Goal: Information Seeking & Learning: Learn about a topic

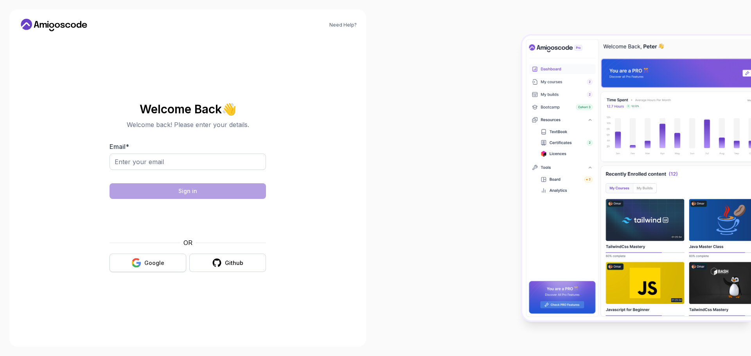
click at [163, 257] on button "Google" at bounding box center [148, 263] width 77 height 18
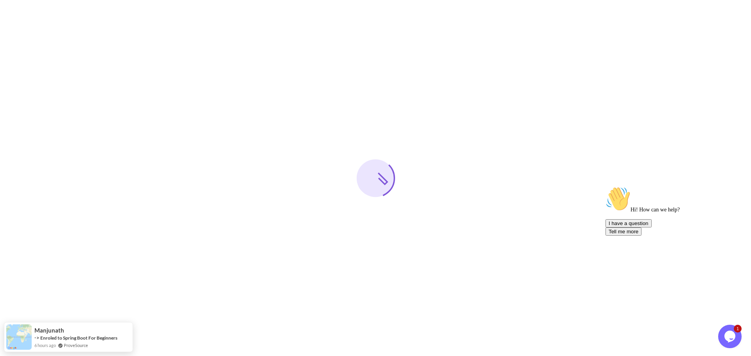
click at [606, 187] on icon "Chat attention grabber" at bounding box center [606, 187] width 0 height 0
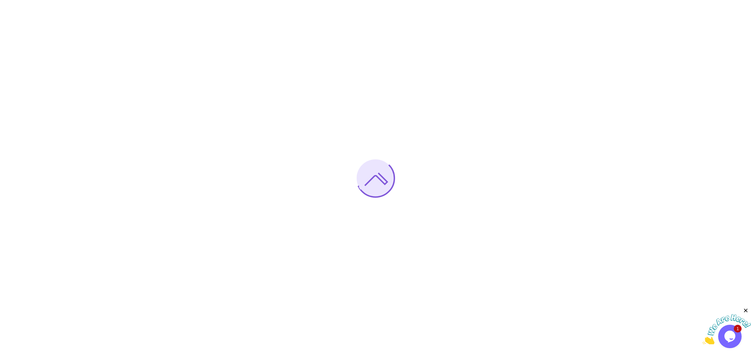
click at [746, 309] on icon "Close" at bounding box center [746, 311] width 7 height 7
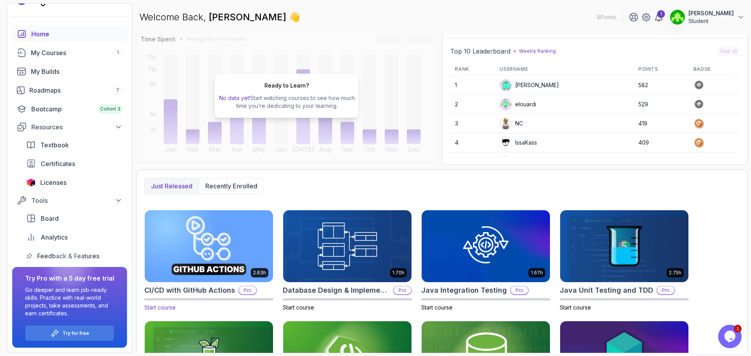
scroll to position [145, 0]
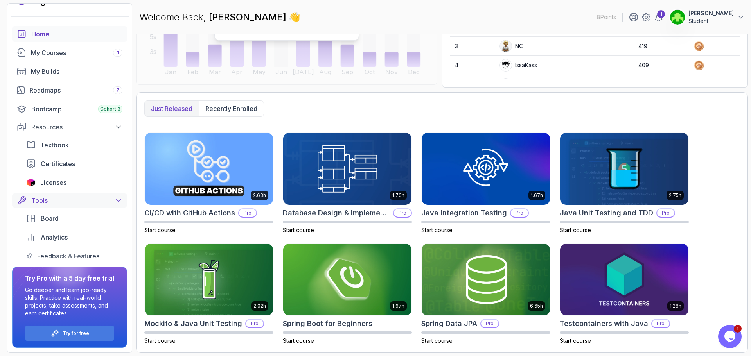
click at [117, 203] on icon at bounding box center [119, 201] width 8 height 8
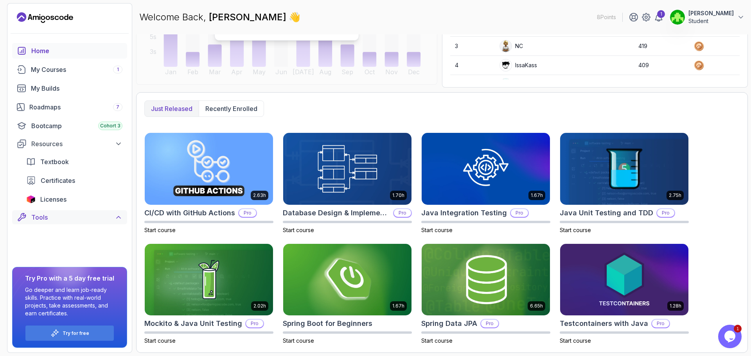
scroll to position [0, 0]
click at [90, 337] on div "Try for free" at bounding box center [69, 333] width 88 height 15
click at [87, 331] on p "Try for free" at bounding box center [76, 334] width 27 height 6
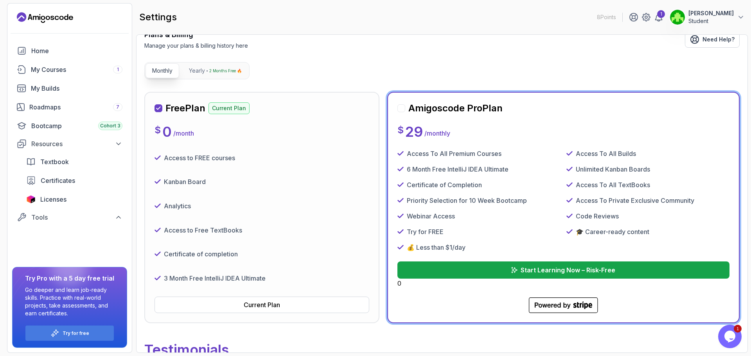
scroll to position [46, 0]
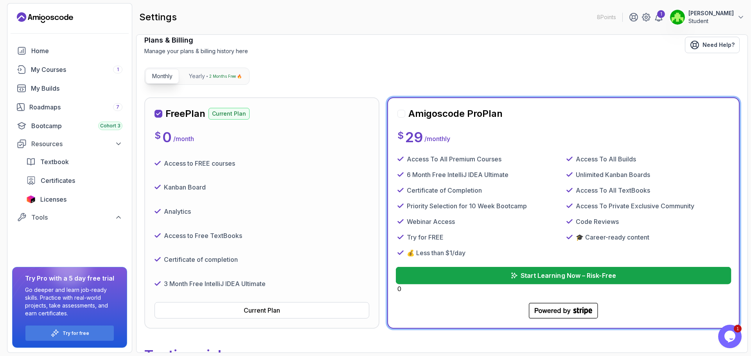
click at [523, 278] on p "Start Learning Now – Risk-Free" at bounding box center [567, 275] width 95 height 9
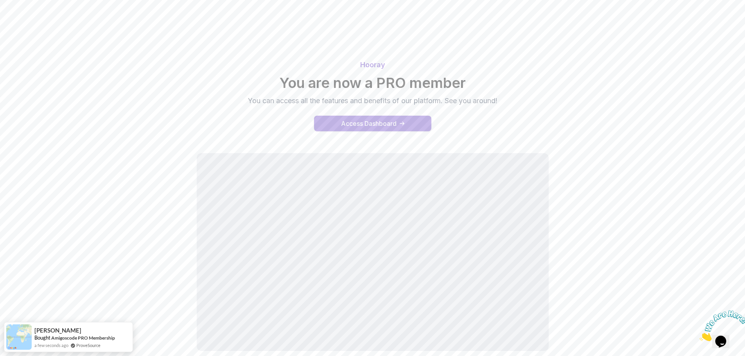
click at [347, 126] on div "Access Dashboard" at bounding box center [369, 123] width 56 height 9
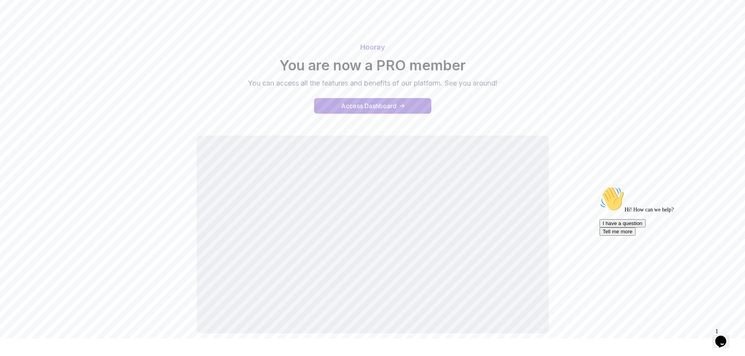
scroll to position [45, 0]
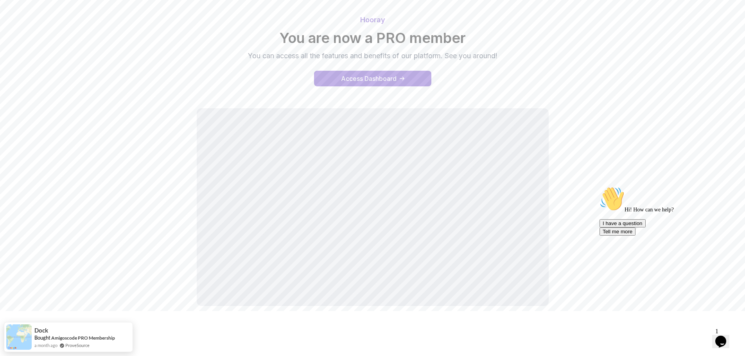
click at [600, 187] on icon "Chat attention grabber" at bounding box center [600, 187] width 0 height 0
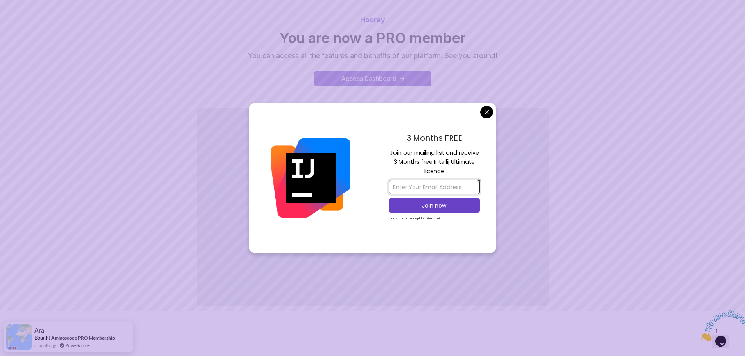
click at [460, 191] on input "email" at bounding box center [434, 187] width 91 height 14
type input "m.yahya@hotmail.it"
click at [460, 206] on p "Join now" at bounding box center [434, 206] width 74 height 8
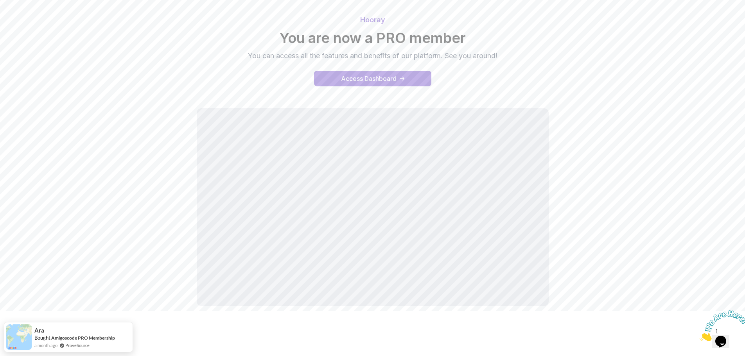
click at [432, 77] on body "Hooray You are now a PRO member You can access all the features and benefits of…" at bounding box center [372, 155] width 745 height 401
click at [561, 287] on div "Hooray You are now a PRO member You can access all the features and benefits of…" at bounding box center [373, 162] width 548 height 314
click at [353, 73] on button "Access Dashboard" at bounding box center [372, 79] width 117 height 16
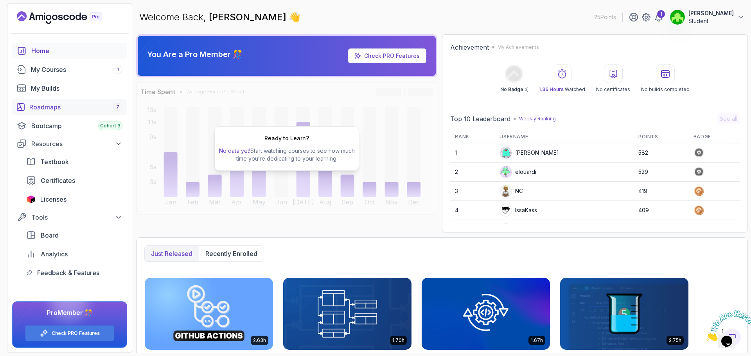
click at [58, 111] on div "Roadmaps 7" at bounding box center [75, 107] width 93 height 9
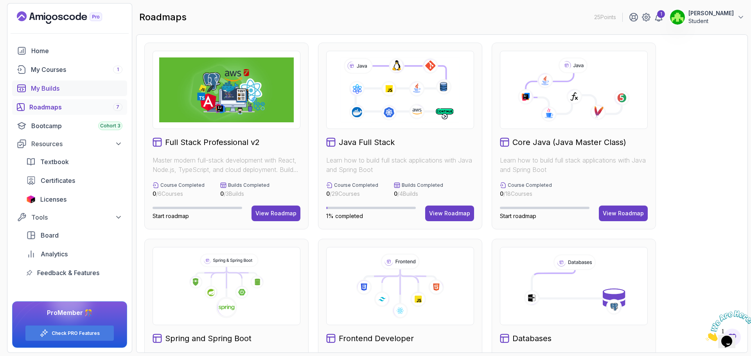
click at [74, 90] on div "My Builds" at bounding box center [77, 88] width 92 height 9
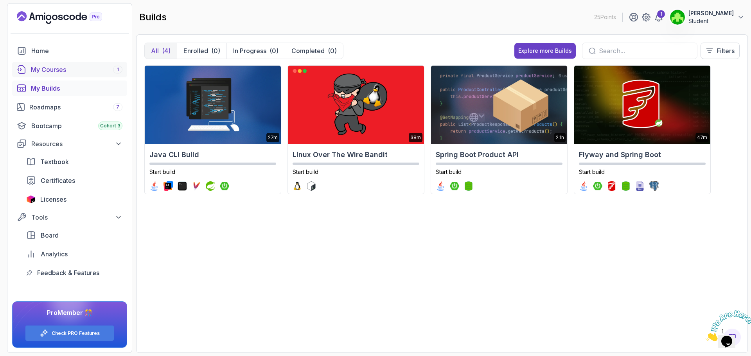
click at [58, 70] on div "My Courses 1" at bounding box center [77, 69] width 92 height 9
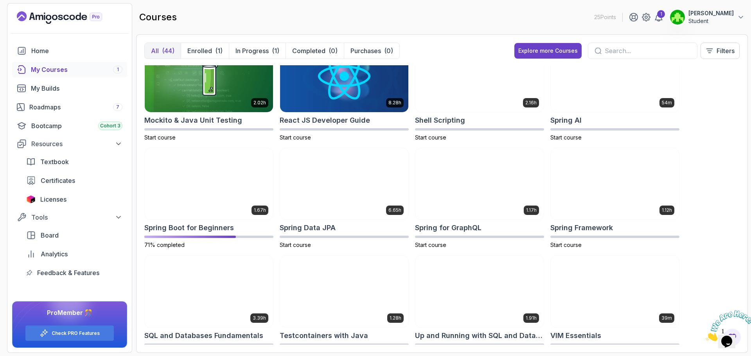
scroll to position [900, 0]
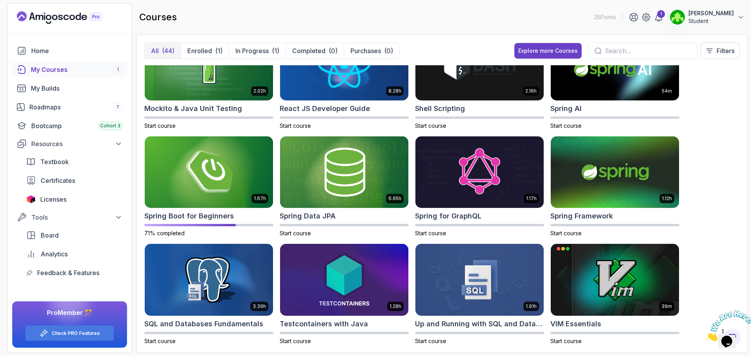
click at [626, 45] on div at bounding box center [643, 51] width 110 height 16
click at [625, 49] on input "text" at bounding box center [648, 50] width 86 height 9
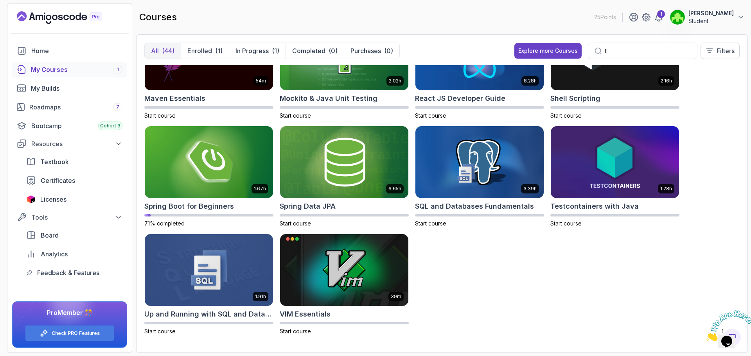
type input "ty"
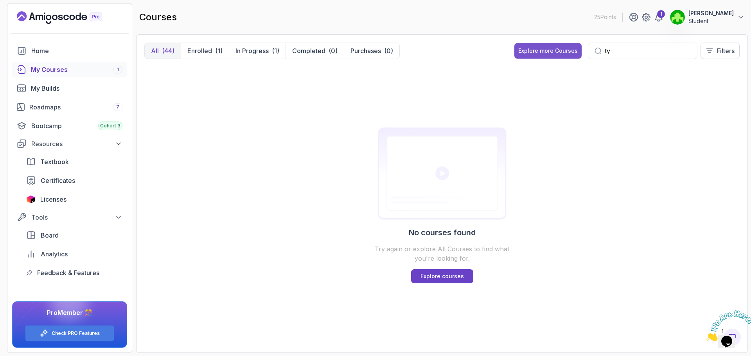
drag, startPoint x: 632, startPoint y: 53, endPoint x: 578, endPoint y: 43, distance: 54.9
click at [582, 44] on div "Explore more Courses ty Filters" at bounding box center [626, 51] width 225 height 16
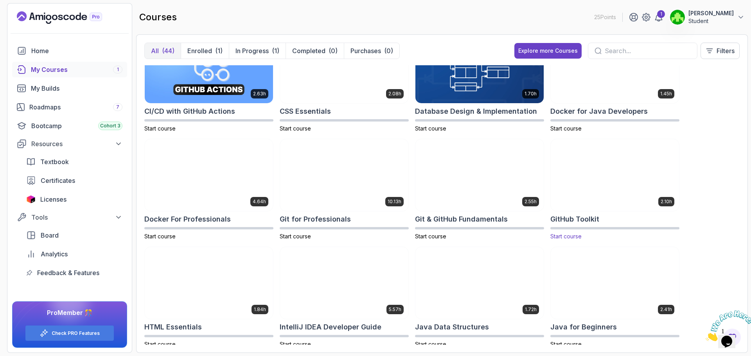
scroll to position [117, 0]
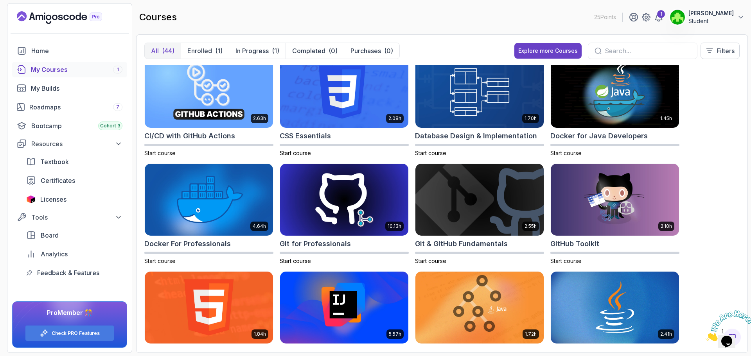
click at [76, 116] on div "Home My Courses 1 My Builds Roadmaps 7 Bootcamp Cohort 3 Resources Textbook Cer…" at bounding box center [69, 162] width 115 height 238
click at [82, 106] on div "Roadmaps 7" at bounding box center [75, 107] width 93 height 9
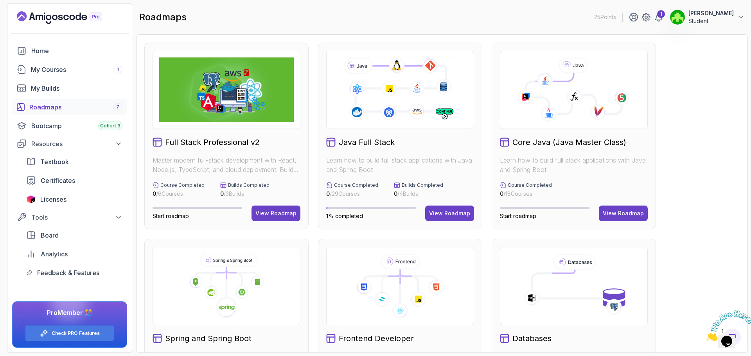
scroll to position [156, 0]
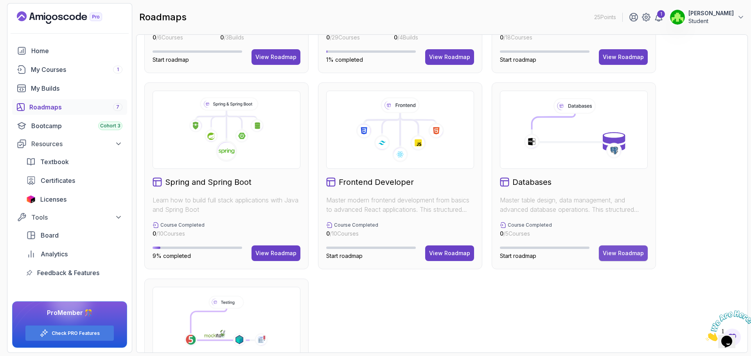
click at [612, 254] on div "View Roadmap" at bounding box center [623, 254] width 41 height 8
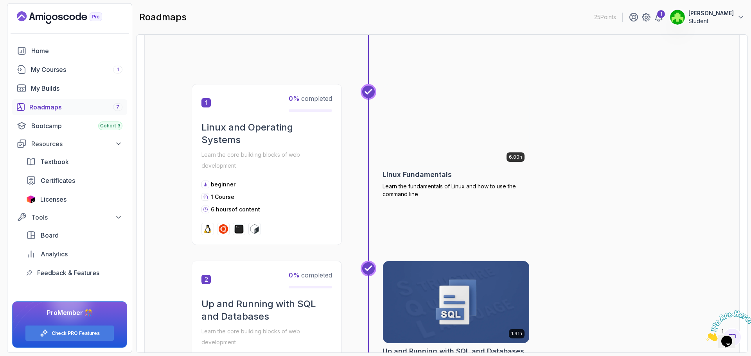
scroll to position [125, 0]
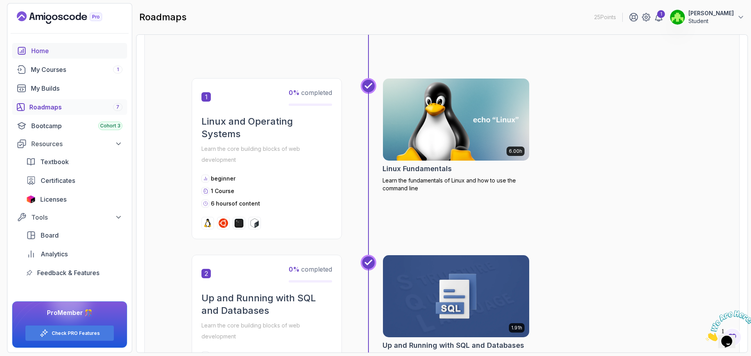
click at [56, 53] on div "Home" at bounding box center [76, 50] width 91 height 9
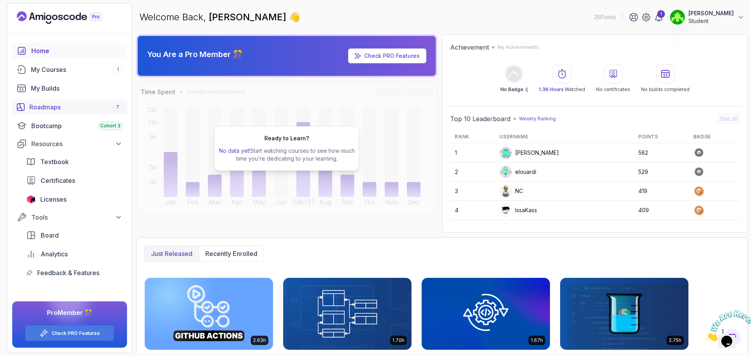
click at [79, 111] on div "Roadmaps 7" at bounding box center [75, 107] width 93 height 9
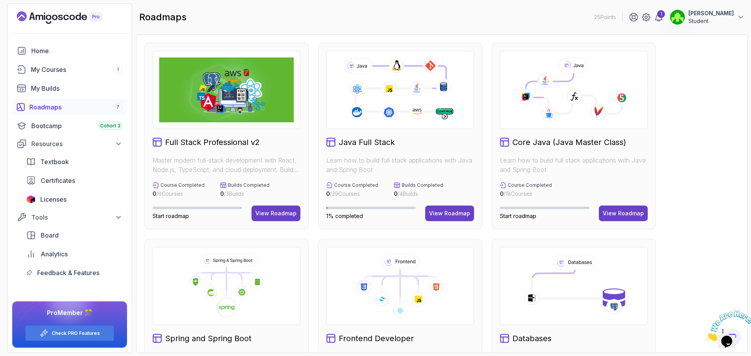
click at [246, 146] on h2 "Full Stack Professional v2" at bounding box center [212, 142] width 95 height 11
click at [270, 209] on button "View Roadmap" at bounding box center [276, 214] width 49 height 16
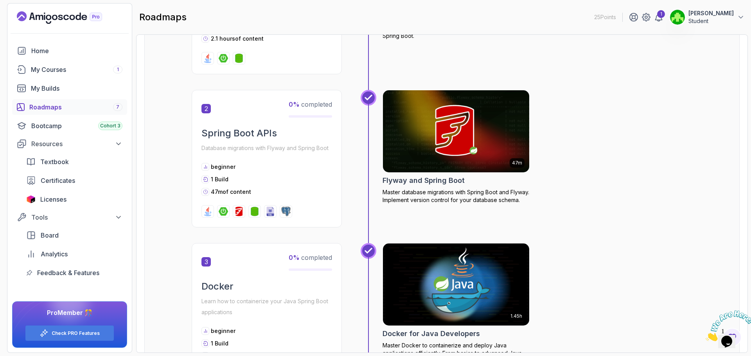
scroll to position [509, 0]
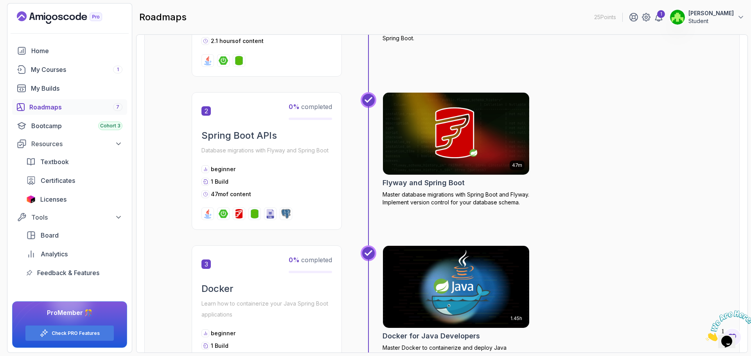
click at [291, 143] on div "Spring Boot APIs Database migrations with Flyway and Spring Boot" at bounding box center [266, 142] width 131 height 27
click at [254, 180] on div "1 Build" at bounding box center [266, 182] width 131 height 8
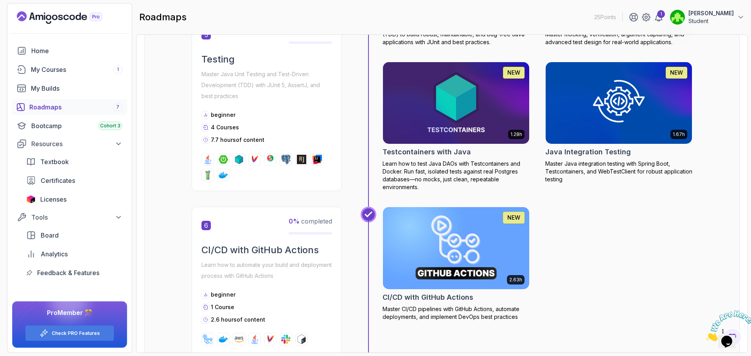
scroll to position [1330, 0]
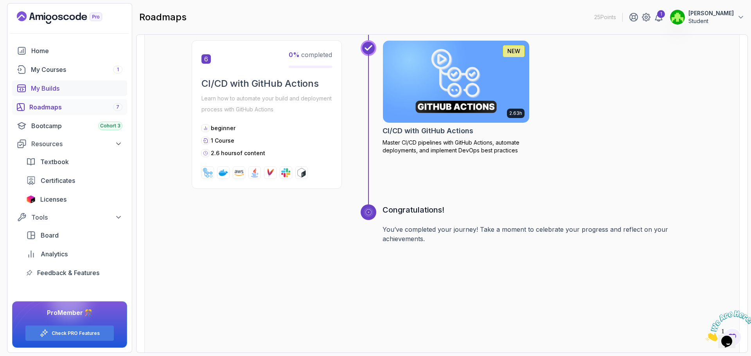
click at [78, 93] on link "My Builds" at bounding box center [69, 89] width 115 height 16
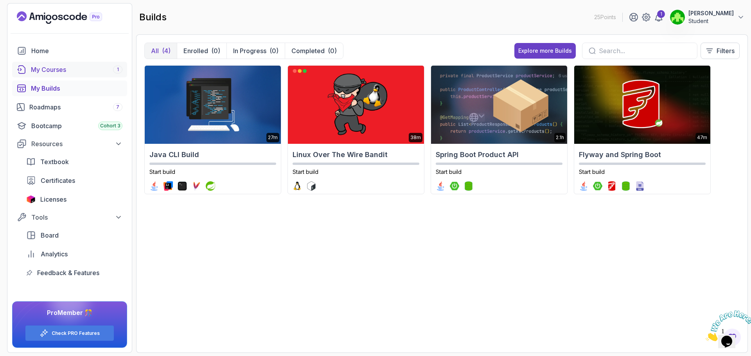
click at [81, 68] on div "My Courses 1" at bounding box center [77, 69] width 92 height 9
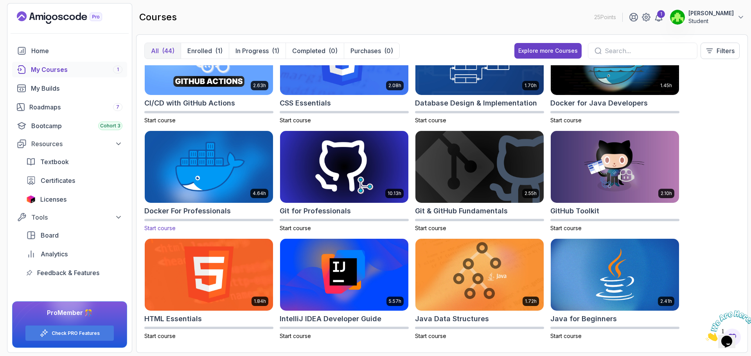
scroll to position [156, 0]
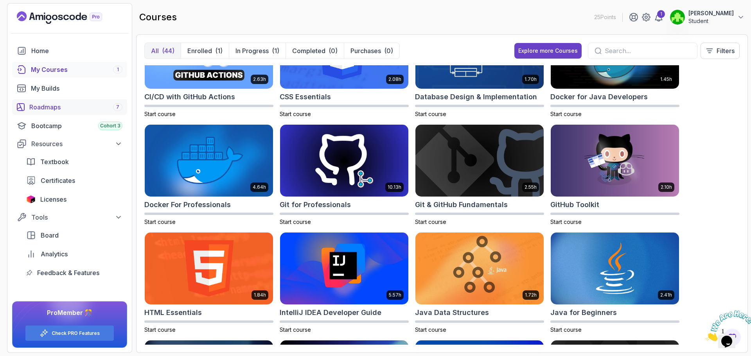
click at [76, 111] on div "Roadmaps 7" at bounding box center [75, 107] width 93 height 9
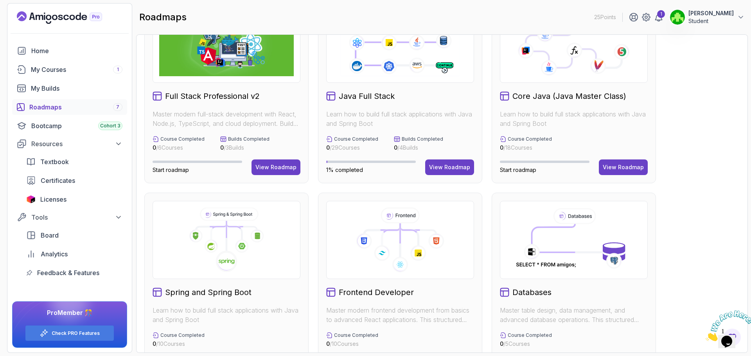
scroll to position [43, 0]
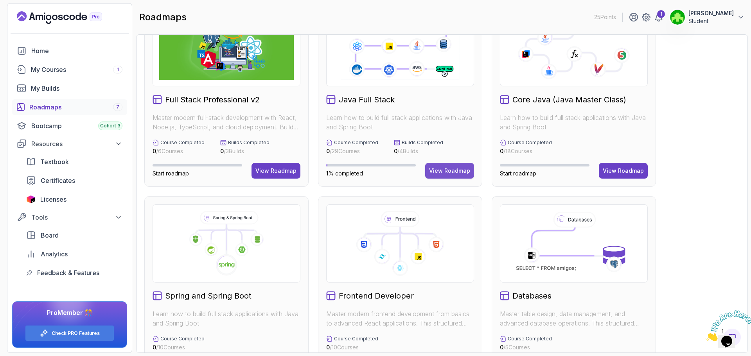
click at [442, 177] on button "View Roadmap" at bounding box center [449, 171] width 49 height 16
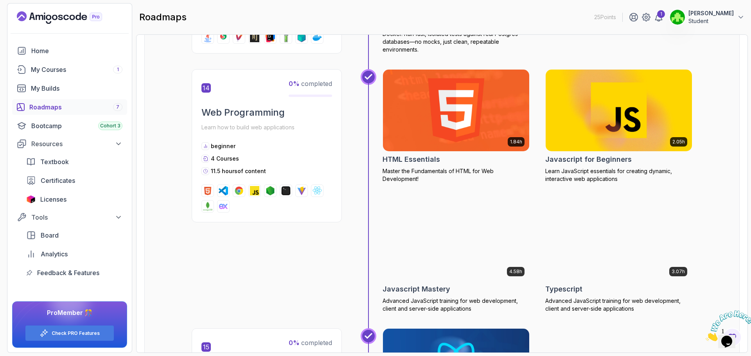
scroll to position [2756, 0]
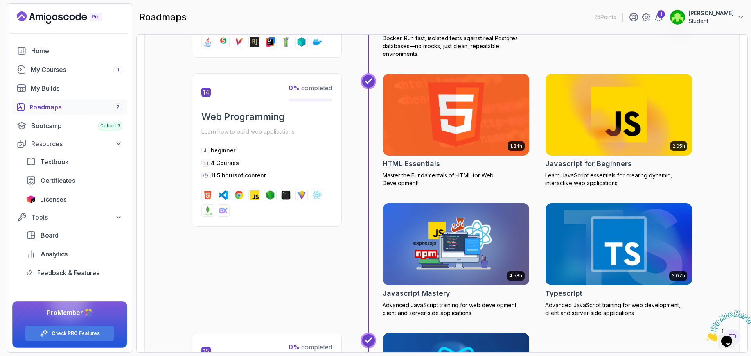
click at [745, 136] on section "25 Points 1 Yahya Limbada Student Home My Courses 1 My Builds Roadmaps 7 Bootca…" at bounding box center [375, 178] width 751 height 356
click at [706, 336] on icon "Close" at bounding box center [706, 339] width 0 height 7
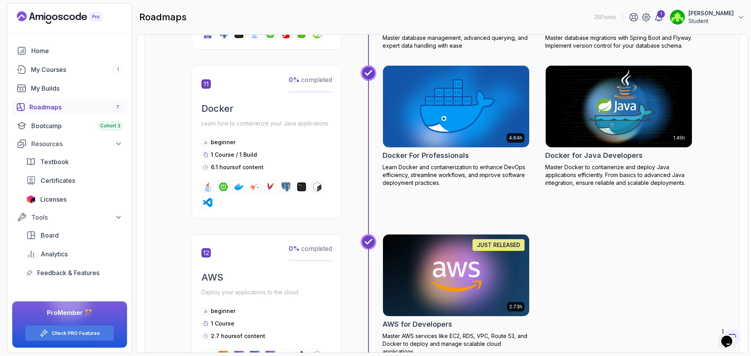
scroll to position [2130, 0]
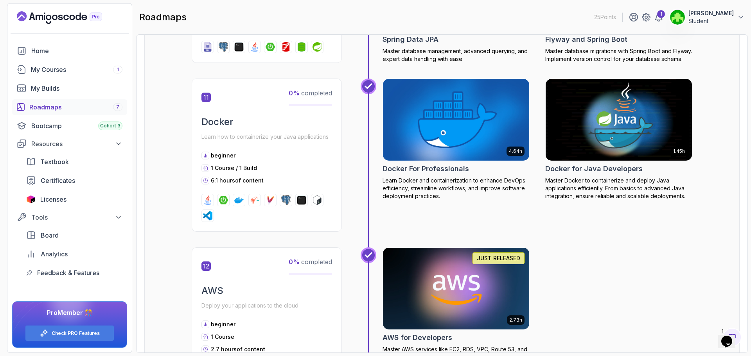
click at [444, 174] on h2 "Docker For Professionals" at bounding box center [426, 169] width 86 height 11
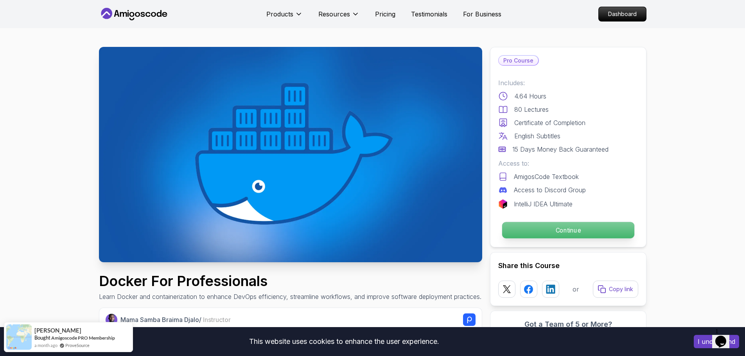
click at [546, 232] on p "Continue" at bounding box center [568, 230] width 132 height 16
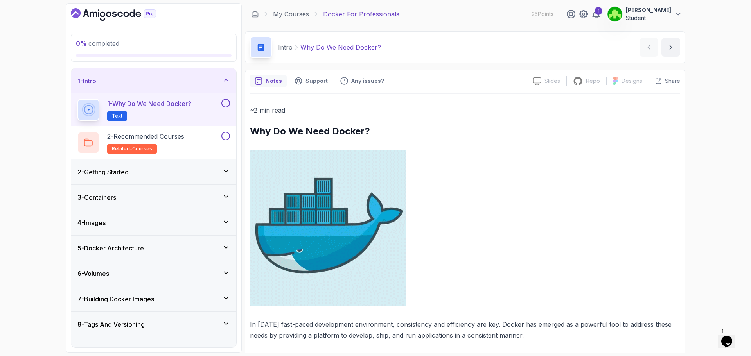
click at [16, 203] on div "0 % completed 1 - Intro 1 - Why Do We Need Docker? Text 2 - Recommended Courses…" at bounding box center [375, 178] width 751 height 356
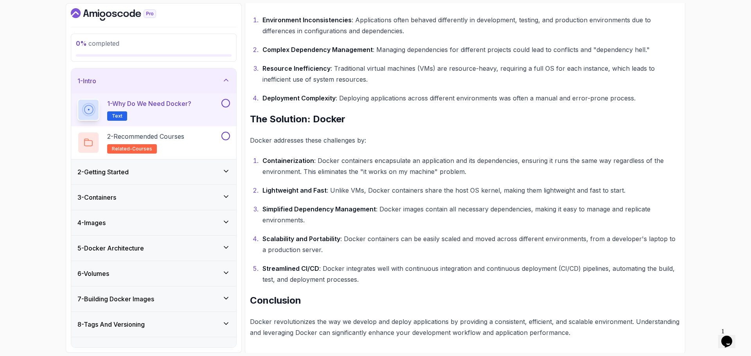
scroll to position [379, 0]
click at [230, 104] on div "1 - Why Do We Need Docker? Text" at bounding box center [153, 110] width 165 height 33
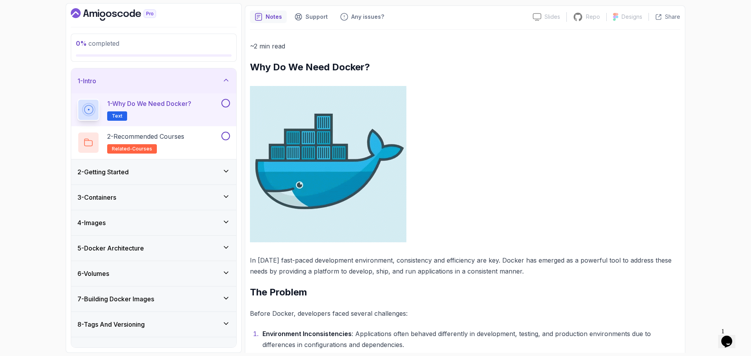
scroll to position [0, 0]
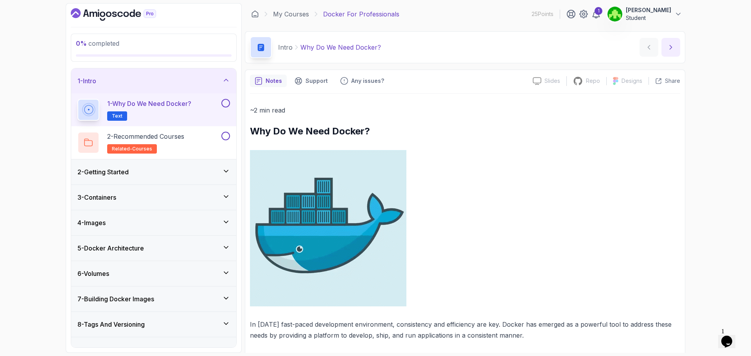
click at [670, 55] on button "next content" at bounding box center [671, 47] width 19 height 19
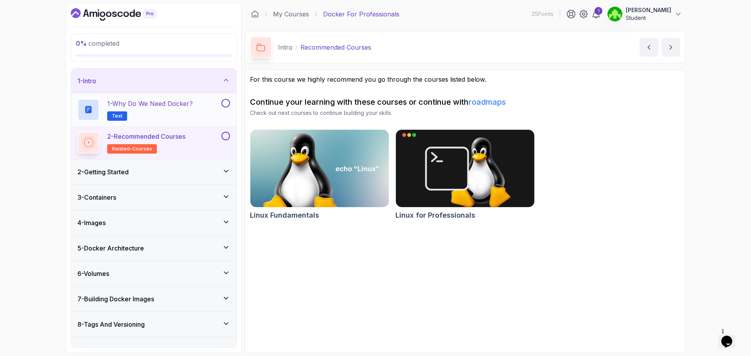
click at [223, 105] on button at bounding box center [225, 103] width 9 height 9
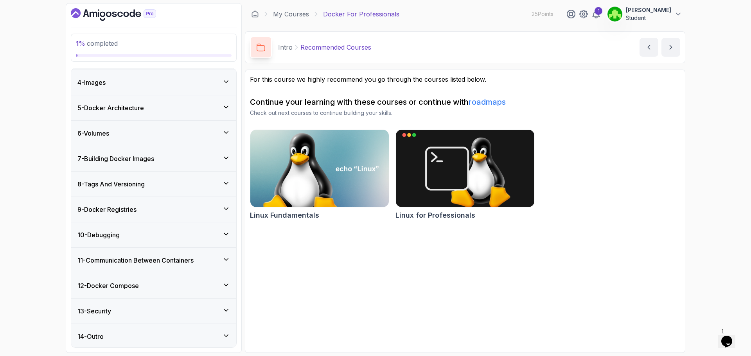
scroll to position [142, 0]
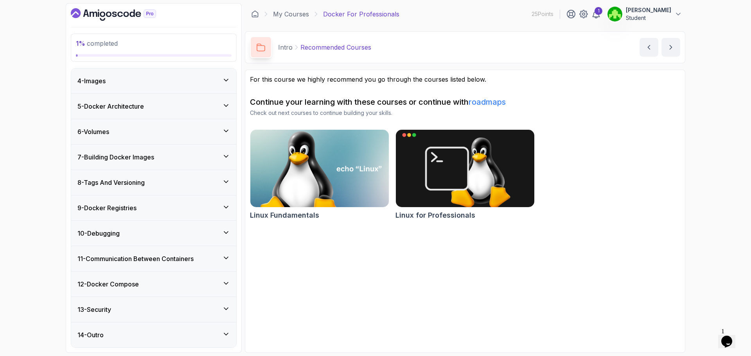
click at [307, 202] on img at bounding box center [320, 168] width 146 height 81
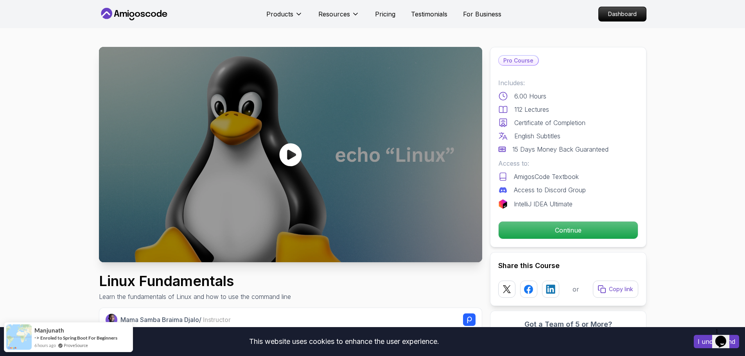
click at [311, 152] on div at bounding box center [290, 155] width 383 height 216
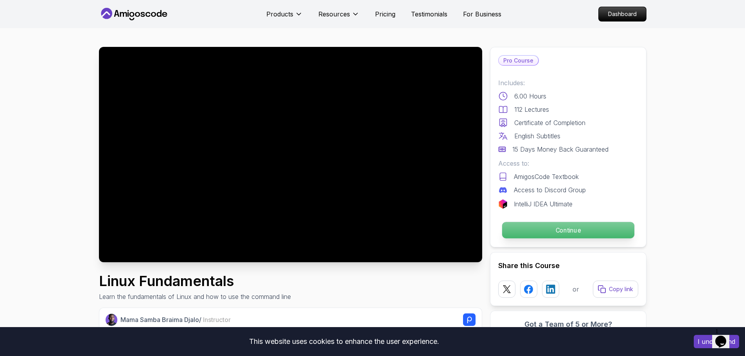
click at [546, 234] on p "Continue" at bounding box center [568, 230] width 132 height 16
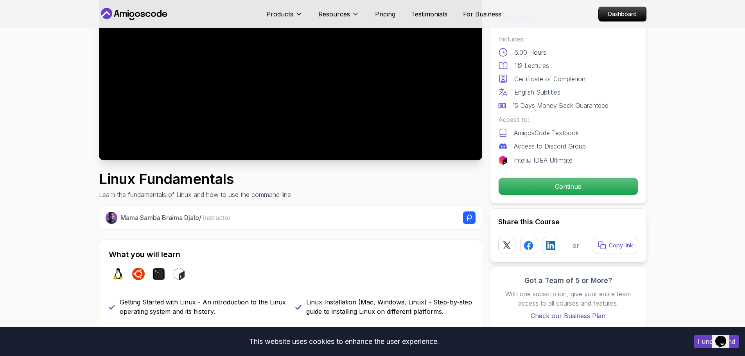
scroll to position [156, 0]
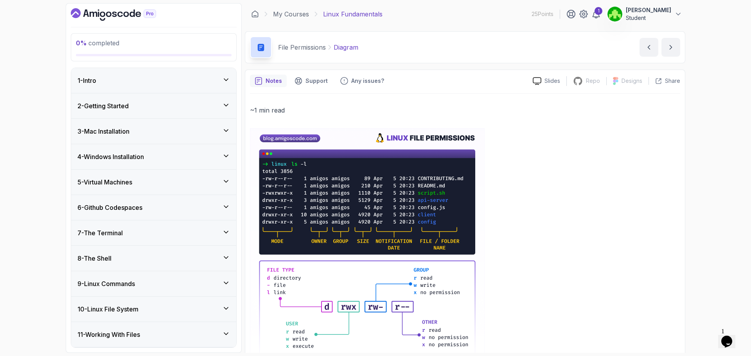
click at [178, 88] on div "1 - Intro" at bounding box center [153, 80] width 165 height 25
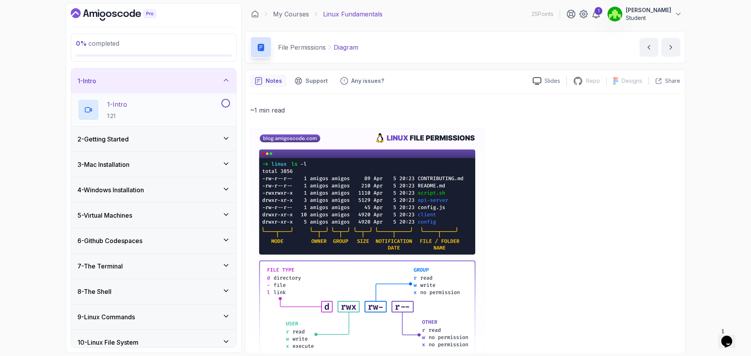
click at [200, 102] on div "1 - Intro 1:21" at bounding box center [148, 110] width 142 height 22
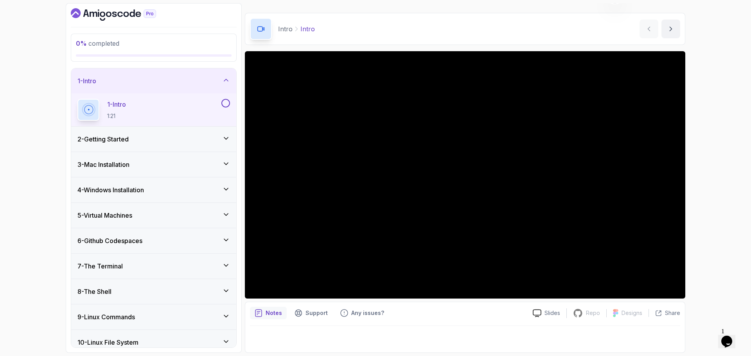
click at [227, 102] on button at bounding box center [225, 103] width 9 height 9
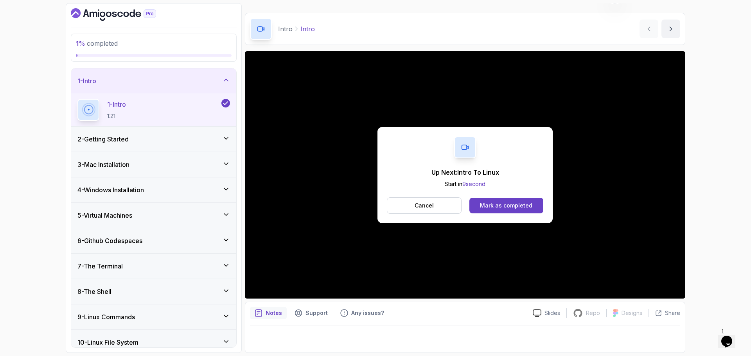
click at [176, 137] on div "2 - Getting Started" at bounding box center [153, 139] width 153 height 9
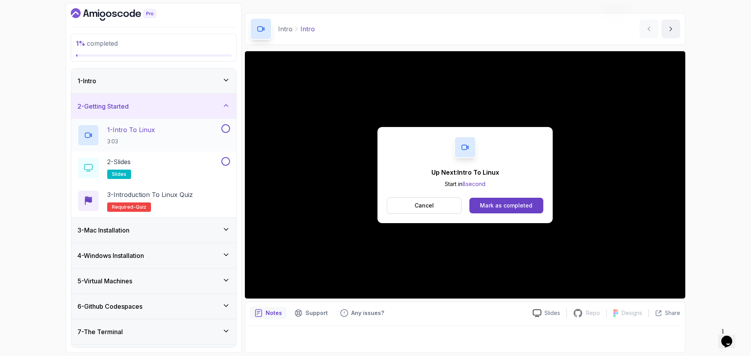
click at [225, 134] on button "1 - Intro To Linux 3:03" at bounding box center [153, 135] width 153 height 22
